Goal: Check status: Check status

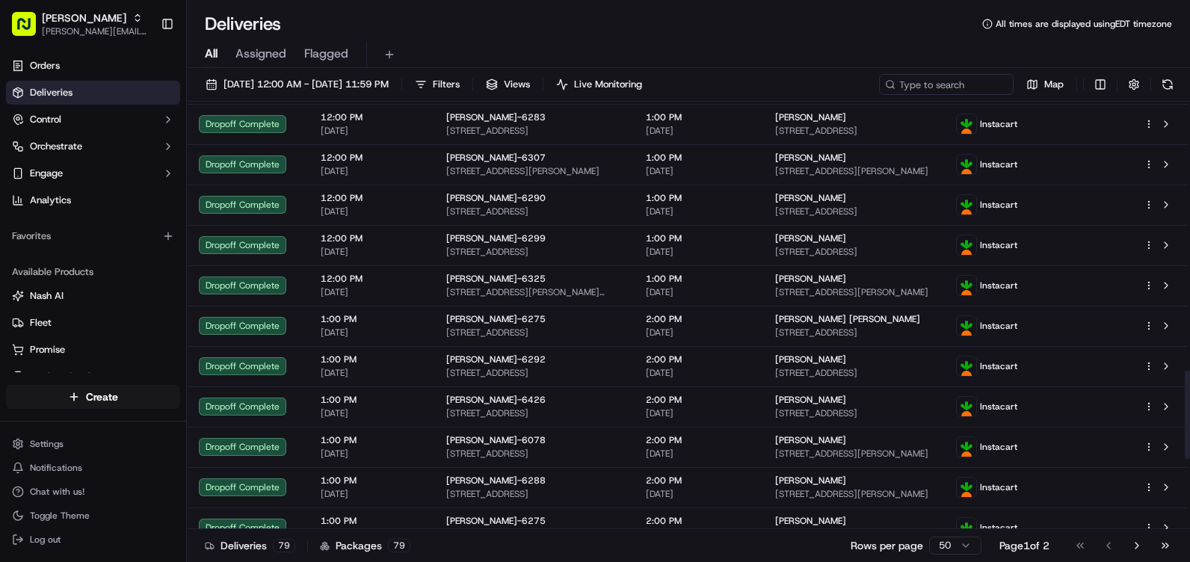
scroll to position [1271, 0]
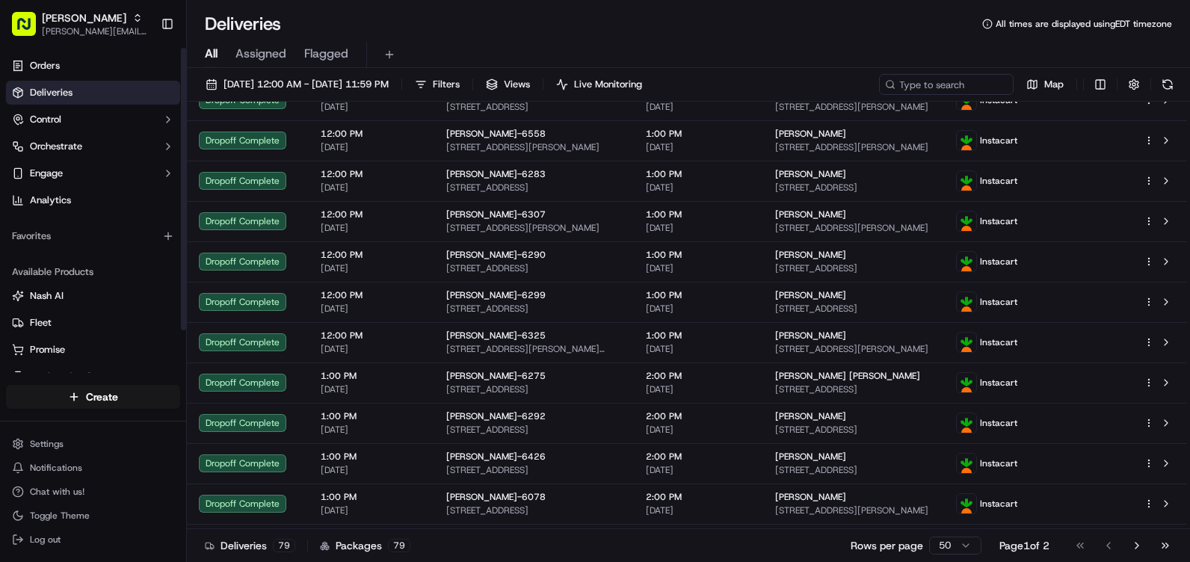
click at [79, 86] on link "Deliveries" at bounding box center [93, 93] width 174 height 24
click at [460, 85] on span "Filters" at bounding box center [446, 84] width 27 height 13
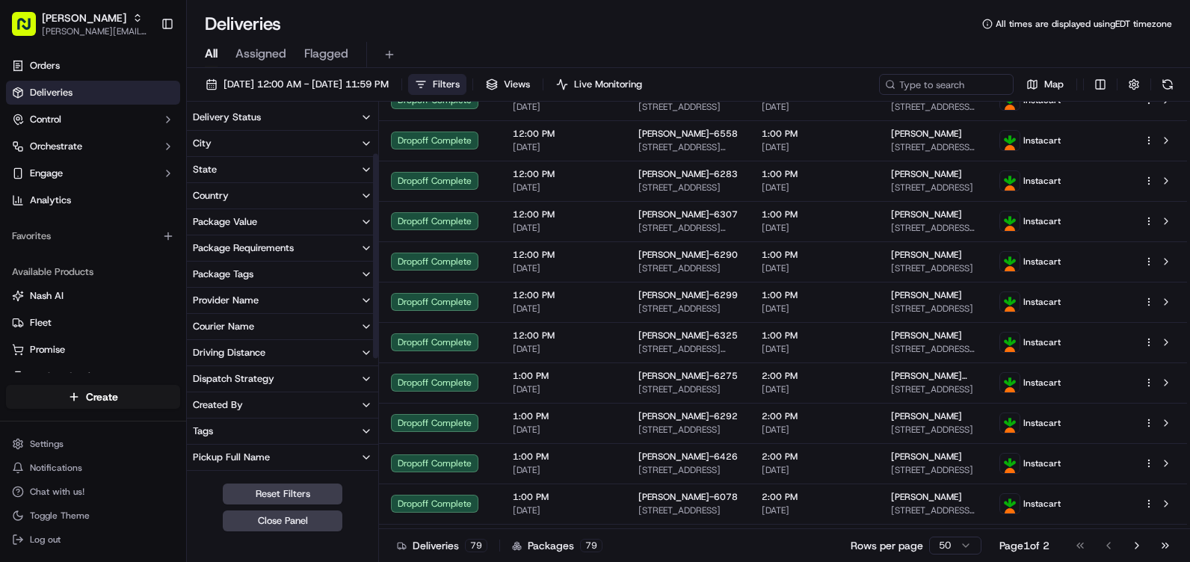
scroll to position [299, 0]
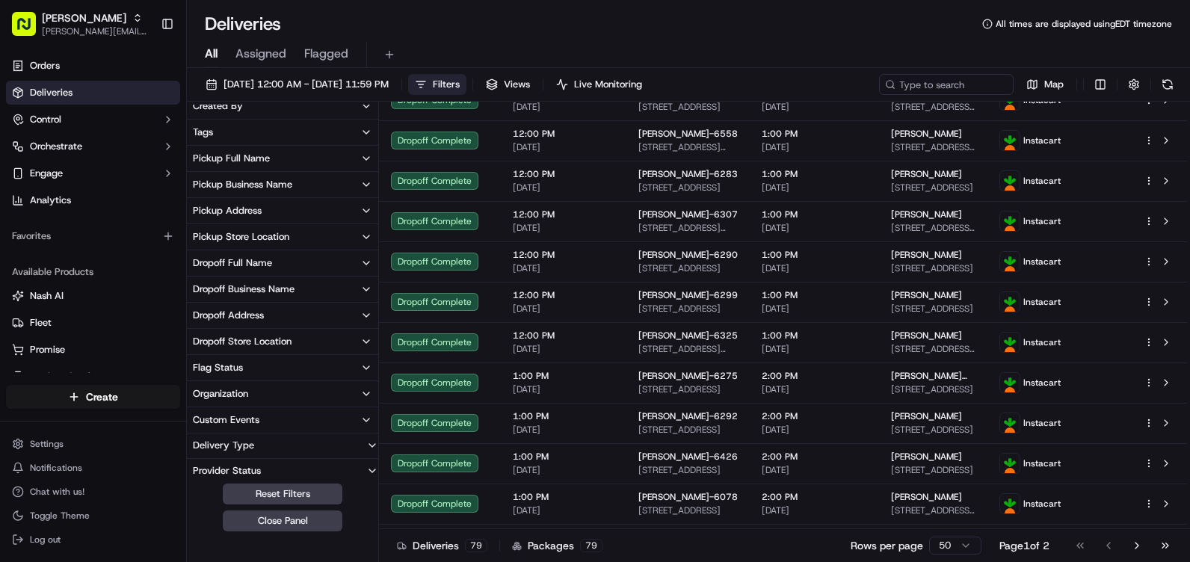
click at [268, 238] on div "Pickup Store Location" at bounding box center [241, 236] width 96 height 13
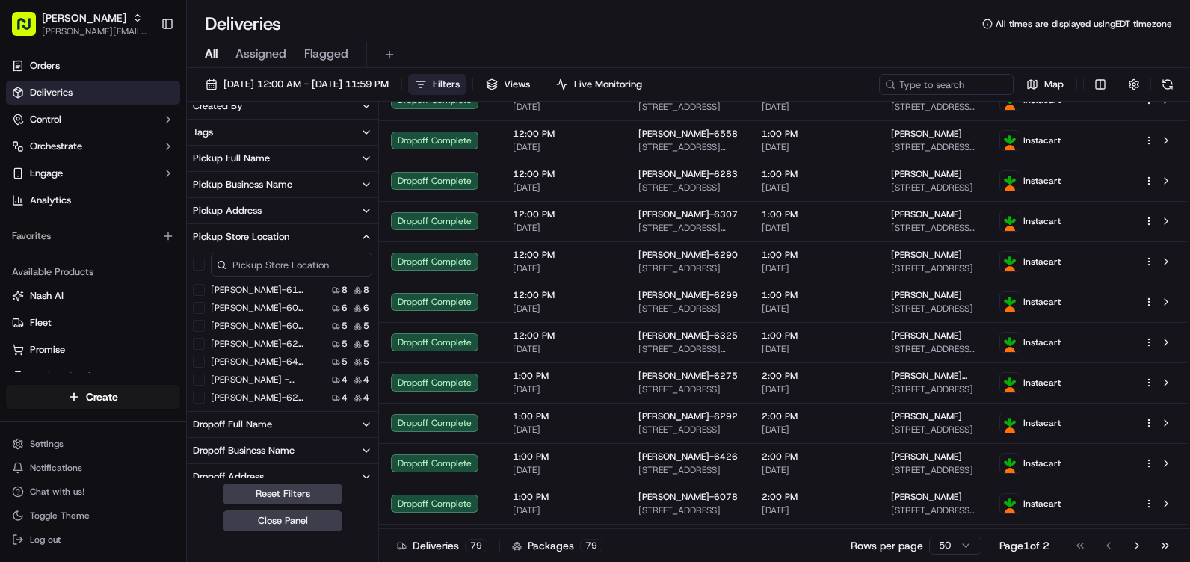
click at [272, 264] on input at bounding box center [292, 265] width 162 height 24
type input "6297"
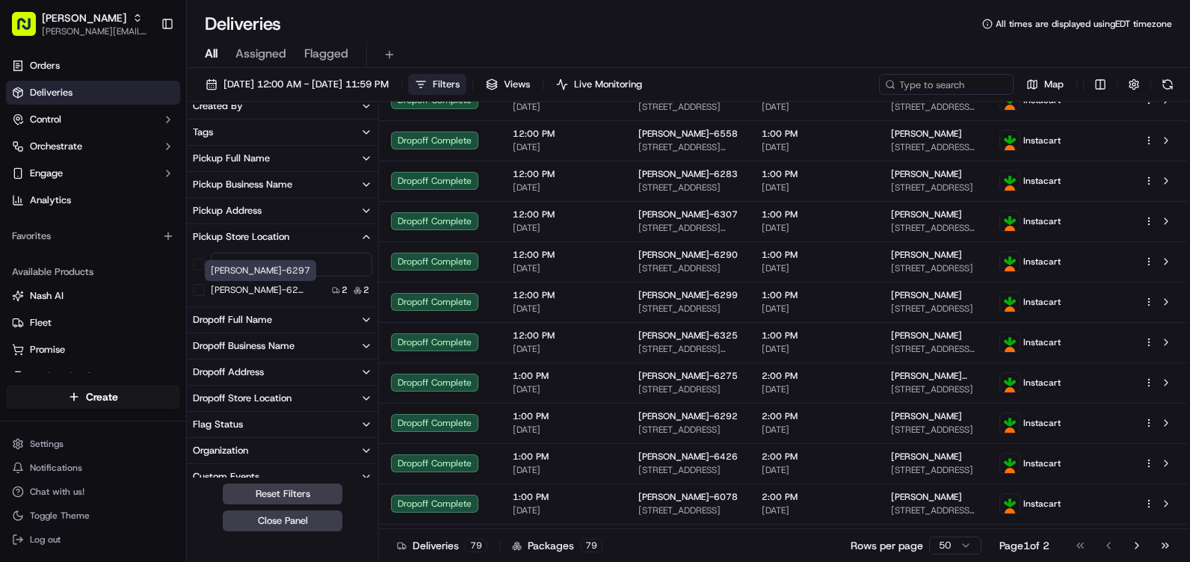
click at [245, 292] on label "[PERSON_NAME]-6297" at bounding box center [259, 290] width 96 height 12
click at [205, 292] on button "[PERSON_NAME]-6297" at bounding box center [199, 290] width 12 height 12
